Goal: Task Accomplishment & Management: Complete application form

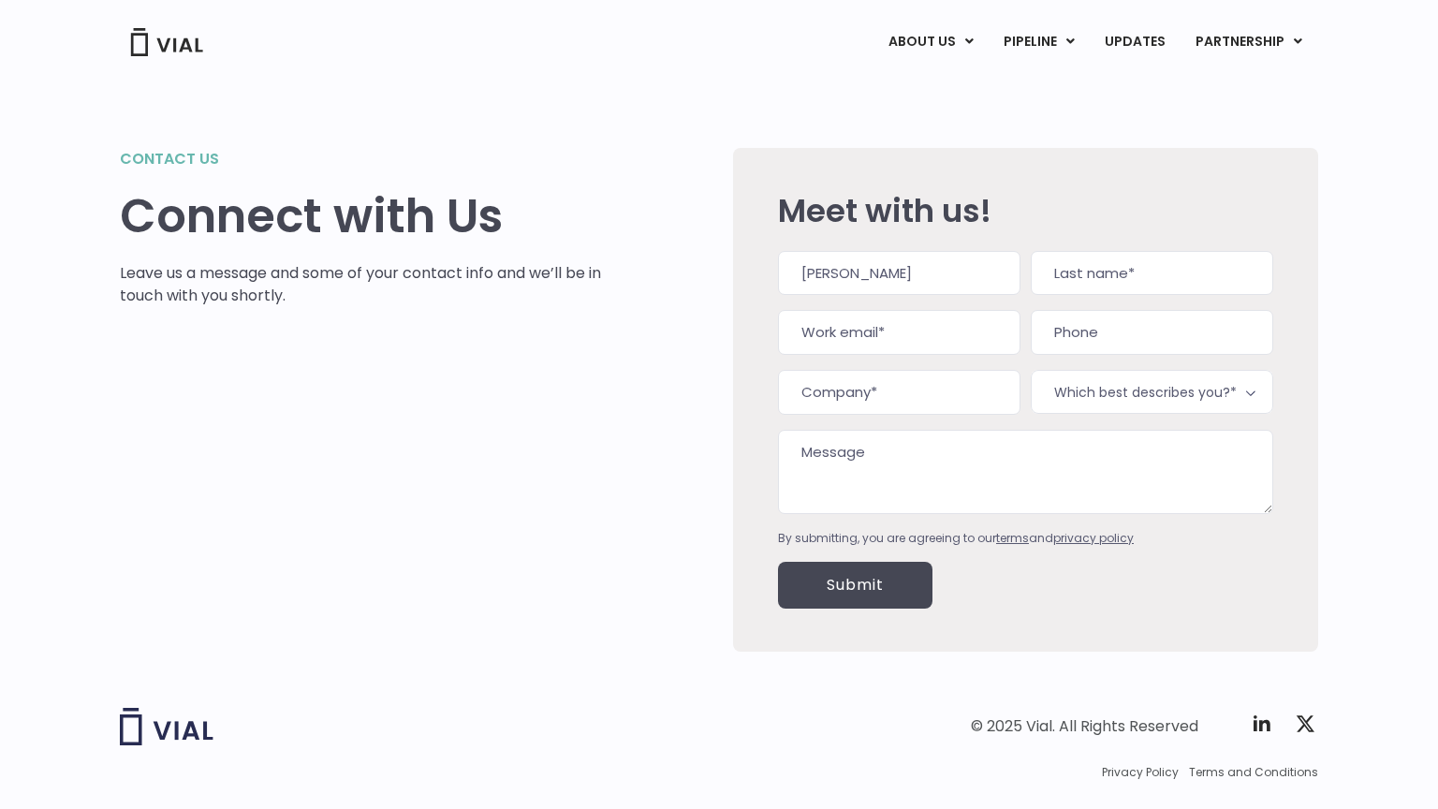
type input "[PERSON_NAME]"
type input "[PERSON_NAME][EMAIL_ADDRESS][DOMAIN_NAME]"
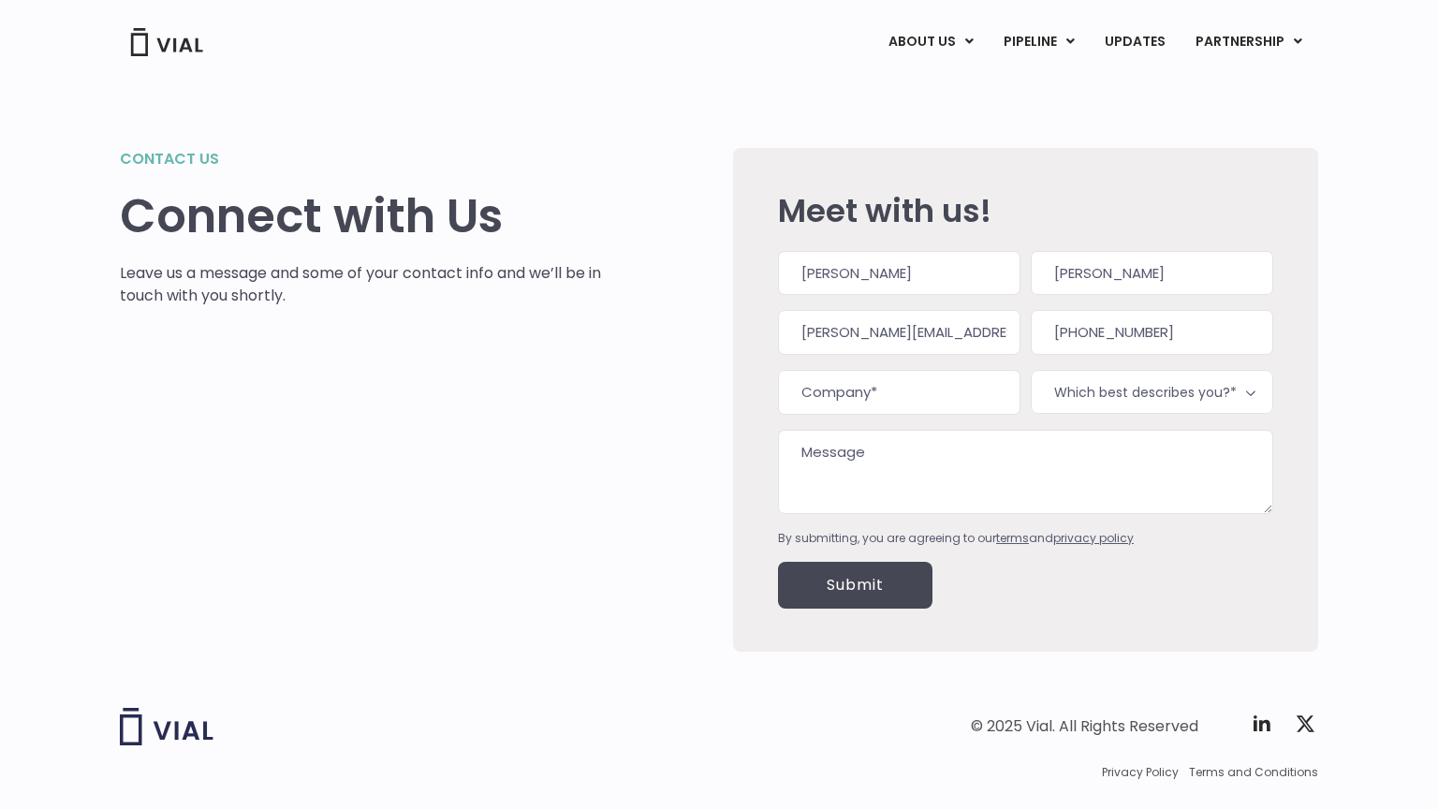
type input "[PHONE_NUMBER]"
type input "Trusted Support Team"
select select "Interest in licensing Pre-Clinical Assets"
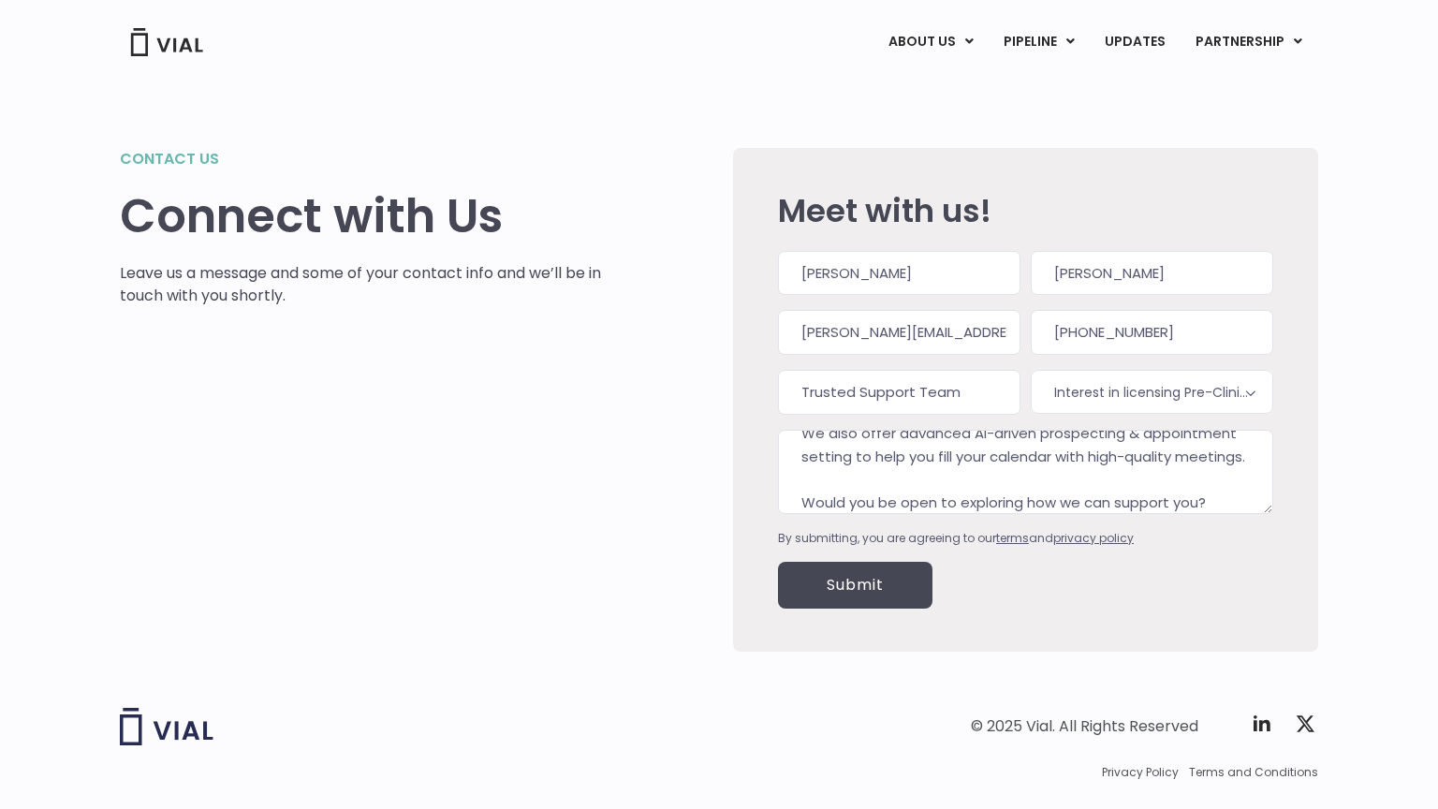
type textarea "Hi there, I tried emailing you, but it bounced for some reason... so I’m reachi…"
click at [855, 584] on input "Submit" at bounding box center [855, 585] width 154 height 47
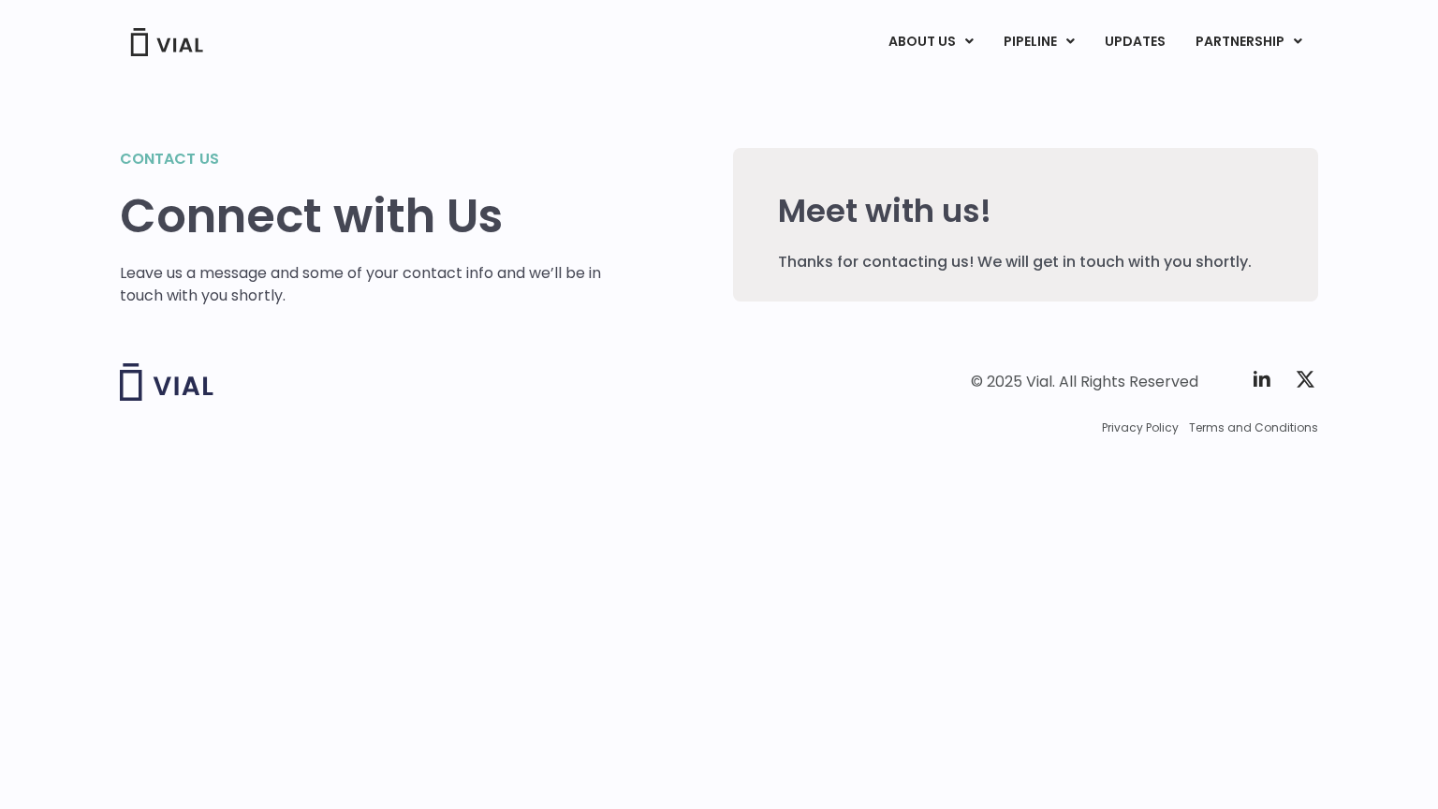
scroll to position [0, 0]
